Goal: Task Accomplishment & Management: Use online tool/utility

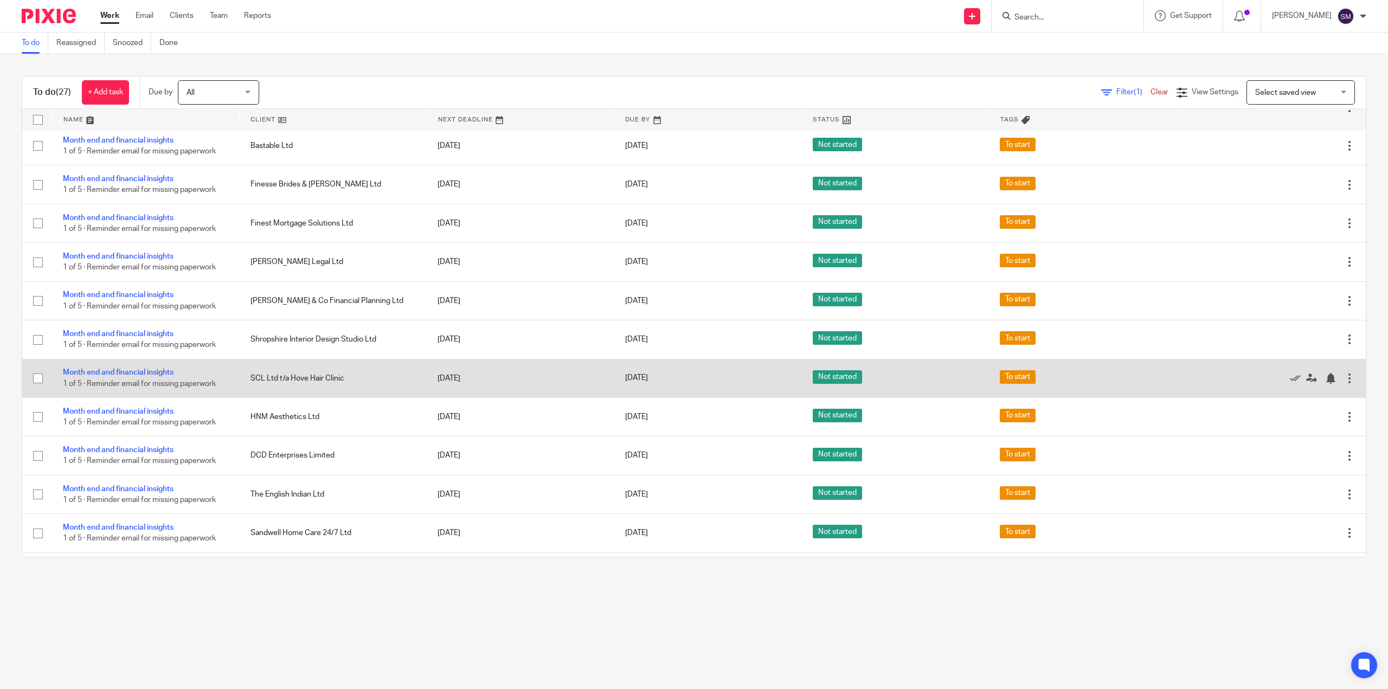
scroll to position [457, 0]
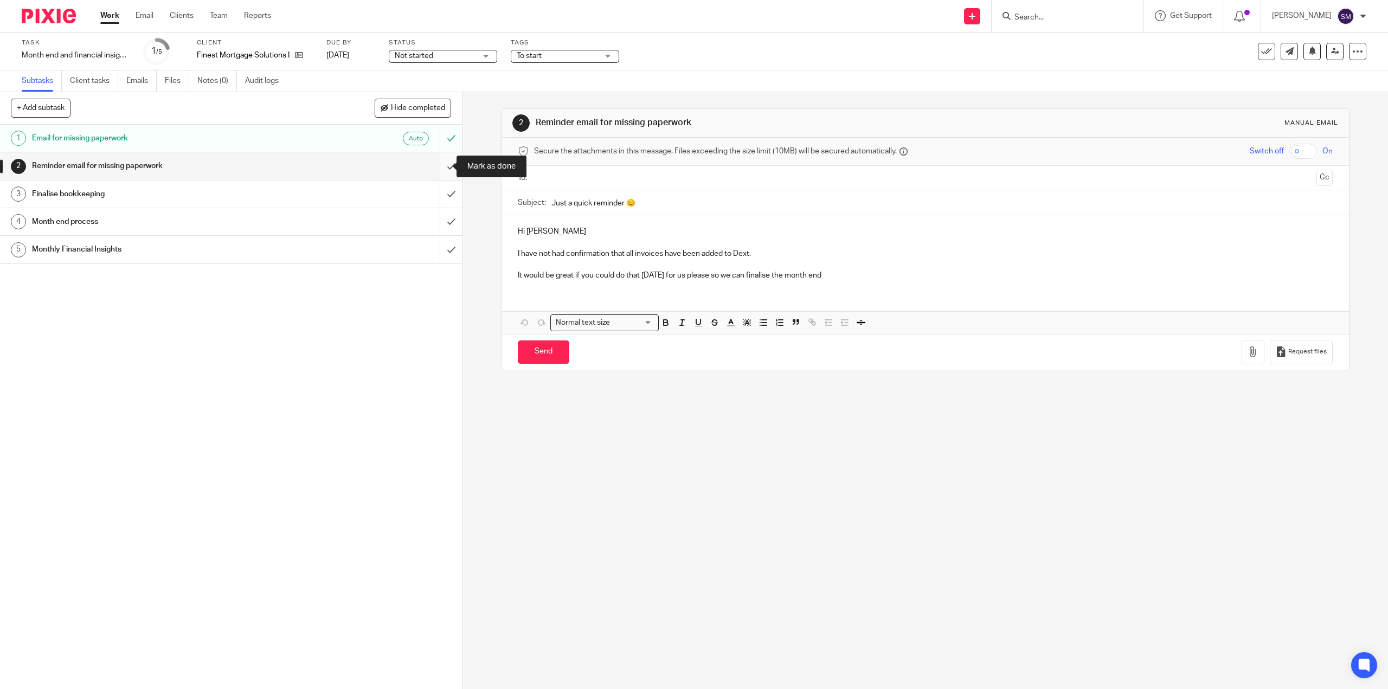
click at [440, 169] on input "submit" at bounding box center [231, 165] width 462 height 27
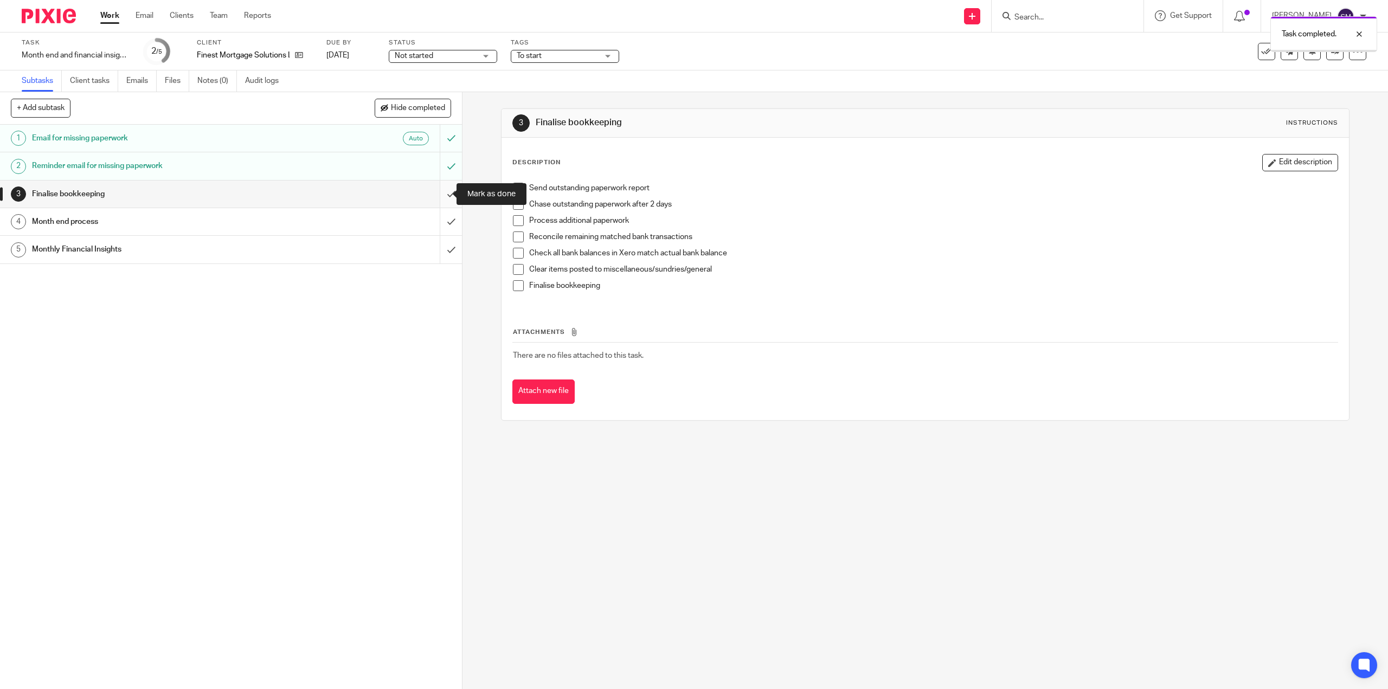
click at [441, 194] on input "submit" at bounding box center [231, 194] width 462 height 27
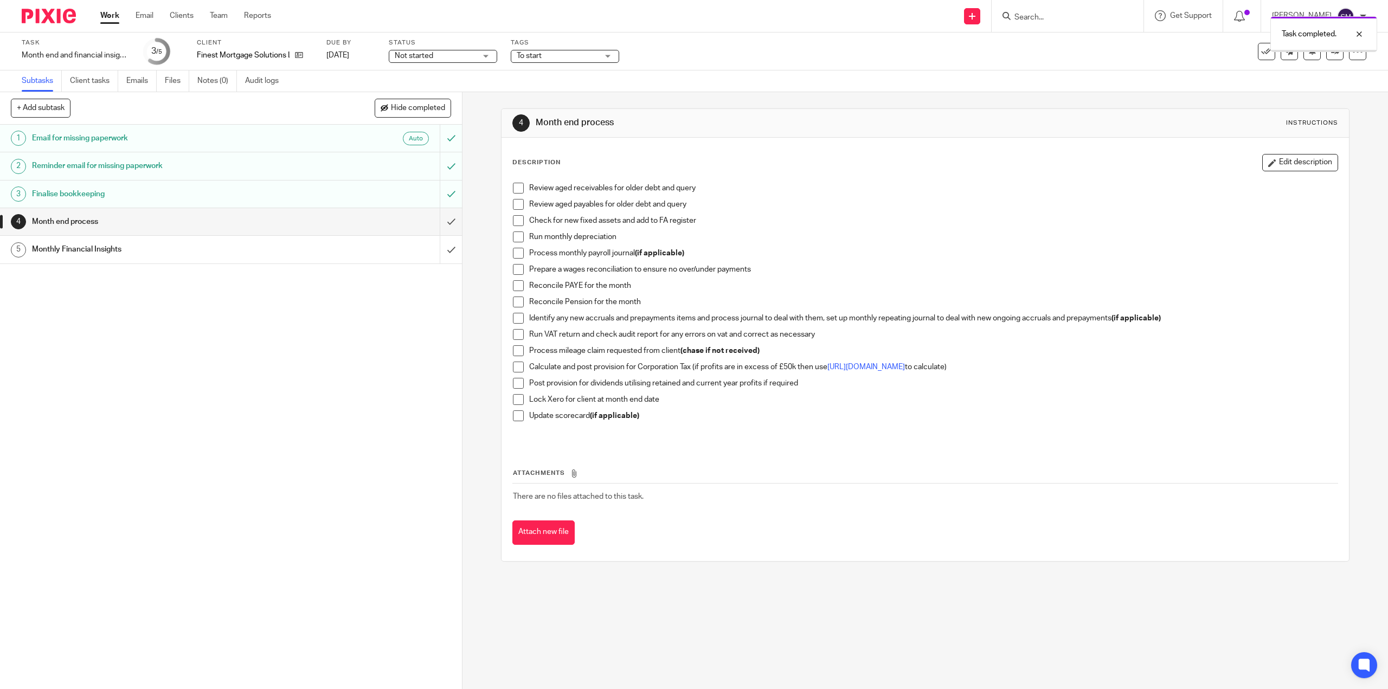
click at [80, 228] on h1 "Month end process" at bounding box center [164, 222] width 265 height 16
click at [515, 191] on span at bounding box center [518, 188] width 11 height 11
click at [513, 204] on span at bounding box center [518, 204] width 11 height 11
click at [514, 223] on span at bounding box center [518, 220] width 11 height 11
click at [513, 233] on span at bounding box center [518, 237] width 11 height 11
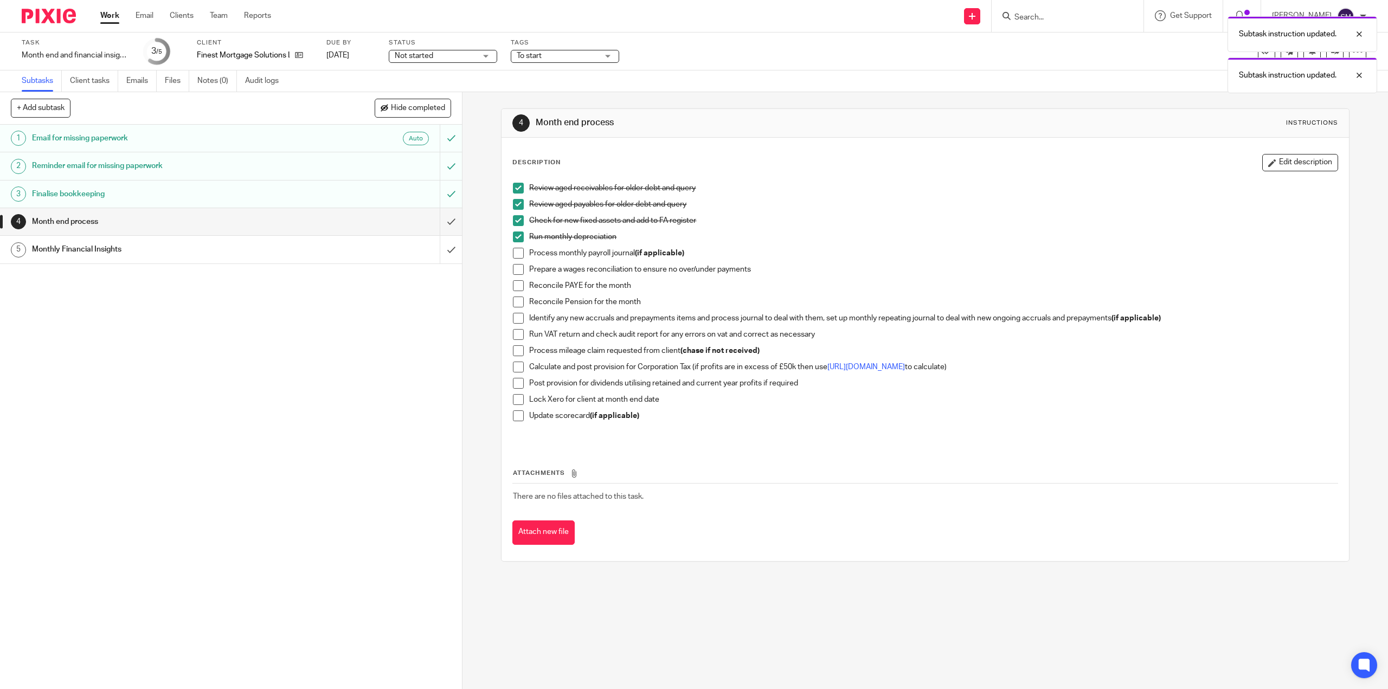
click at [516, 253] on span at bounding box center [518, 253] width 11 height 11
click at [516, 274] on span at bounding box center [518, 269] width 11 height 11
click at [514, 302] on span at bounding box center [518, 302] width 11 height 11
click at [515, 319] on span at bounding box center [518, 318] width 11 height 11
click at [515, 338] on span at bounding box center [518, 334] width 11 height 11
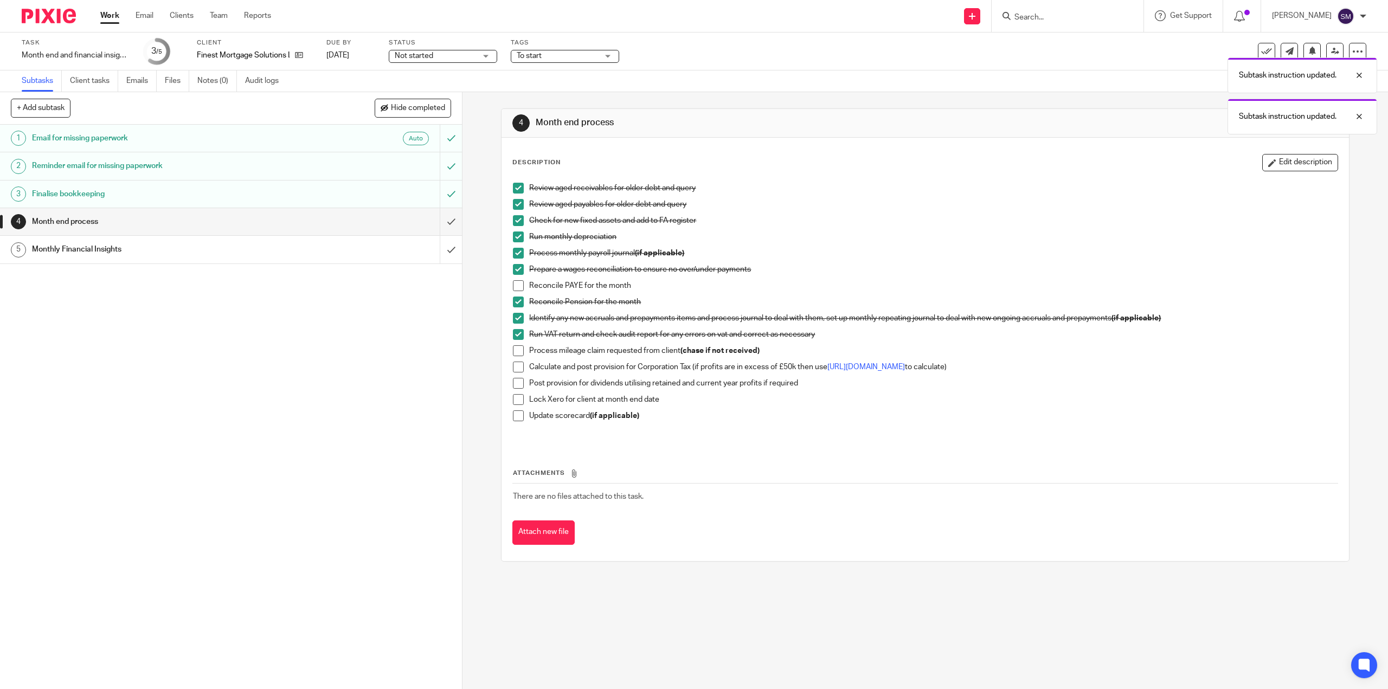
click at [516, 350] on span at bounding box center [518, 350] width 11 height 11
drag, startPoint x: 516, startPoint y: 369, endPoint x: 537, endPoint y: 378, distance: 23.6
click at [515, 369] on span at bounding box center [518, 367] width 11 height 11
click at [522, 385] on li "Post provision for dividends utilising retained and current year profits if req…" at bounding box center [925, 386] width 824 height 16
click at [515, 385] on span at bounding box center [518, 383] width 11 height 11
